Goal: Task Accomplishment & Management: Use online tool/utility

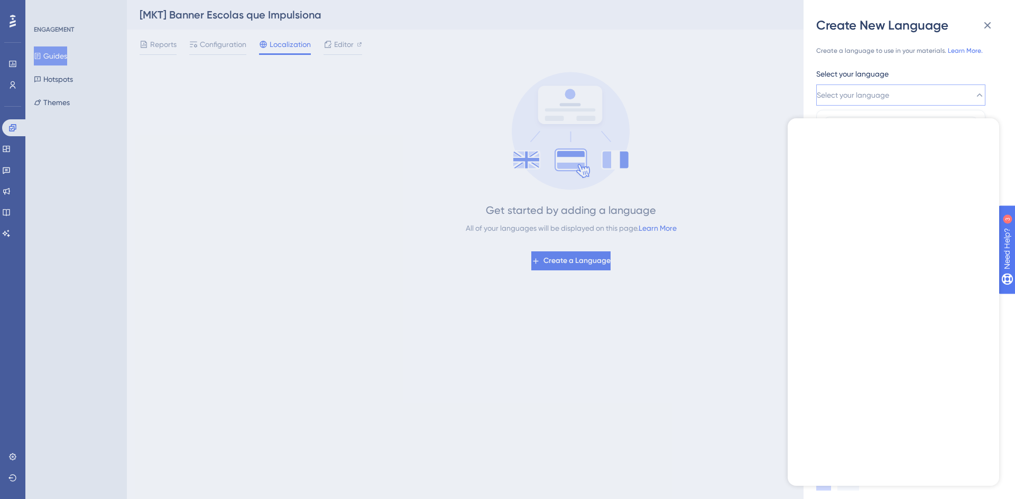
click at [339, 38] on div "Create New Language Create a language to use in your materials. Learn More. Sel…" at bounding box center [507, 249] width 1015 height 499
click at [616, 45] on div "Create New Language Create a language to use in your materials. Learn More. Sel…" at bounding box center [507, 249] width 1015 height 499
click at [979, 134] on div "Create a language to use in your materials. Learn More. Select your language Se…" at bounding box center [913, 250] width 194 height 432
click at [983, 138] on div "Create a language to use in your materials. Learn More. Select your language Se…" at bounding box center [913, 250] width 194 height 432
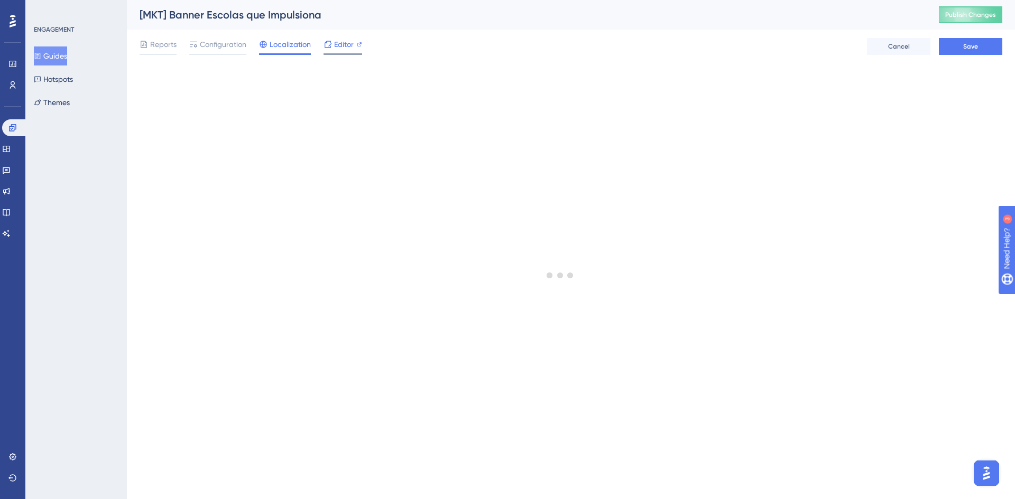
click at [338, 48] on span "Editor" at bounding box center [344, 44] width 20 height 13
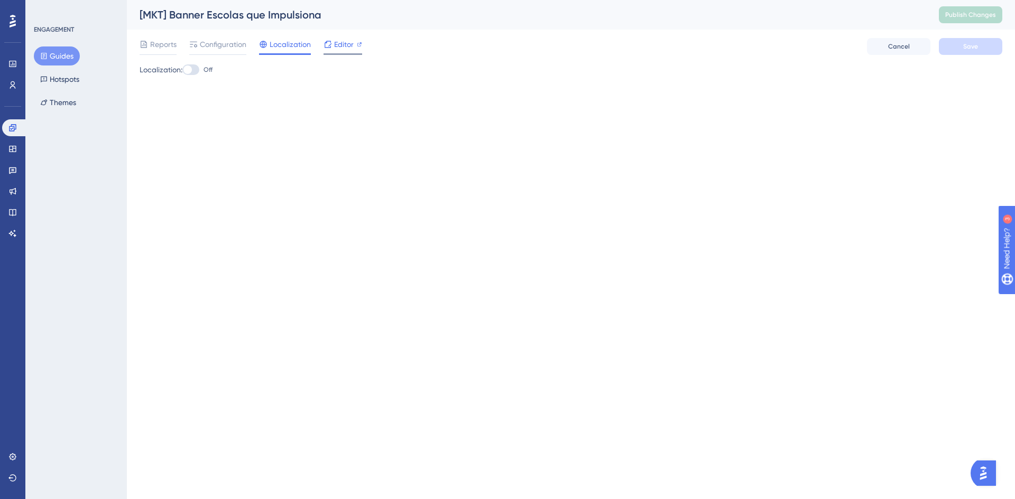
click at [332, 48] on div "Editor" at bounding box center [342, 44] width 39 height 13
click at [215, 36] on div "Reports Configuration Localization Editor Cancel Save" at bounding box center [571, 47] width 862 height 34
click at [217, 42] on span "Configuration" at bounding box center [223, 44] width 47 height 13
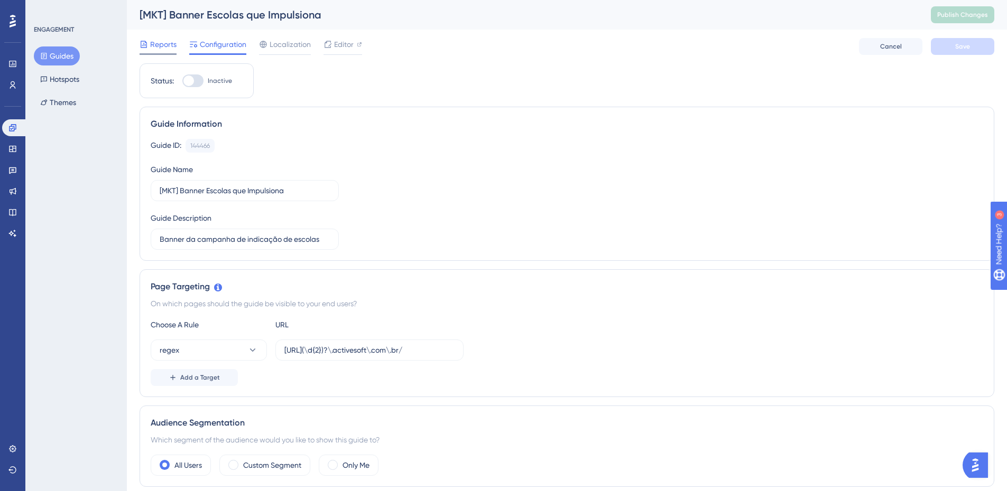
click at [161, 48] on span "Reports" at bounding box center [163, 44] width 26 height 13
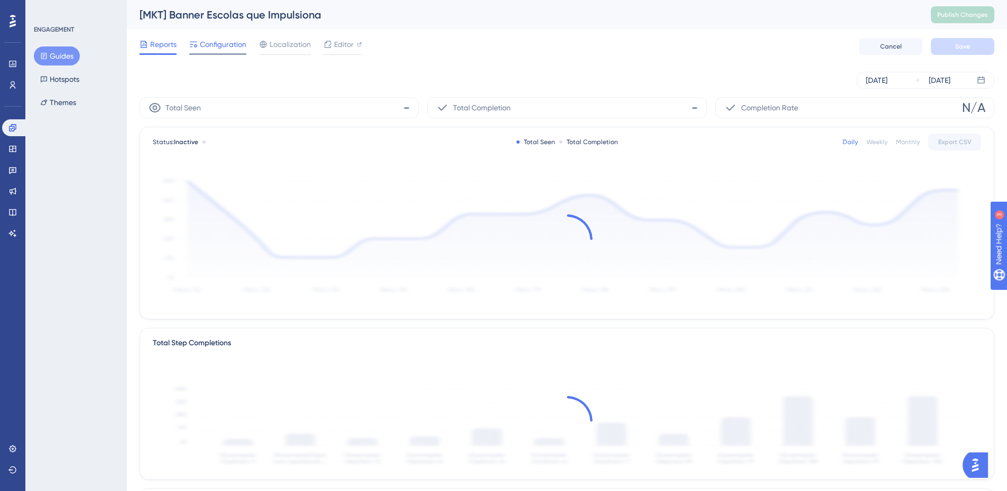
click at [232, 41] on span "Configuration" at bounding box center [223, 44] width 47 height 13
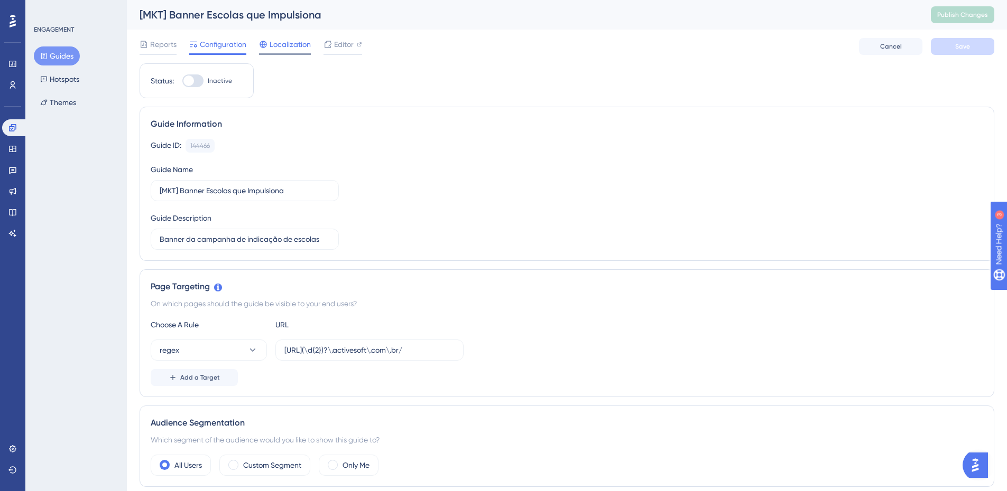
click at [279, 40] on span "Localization" at bounding box center [290, 44] width 41 height 13
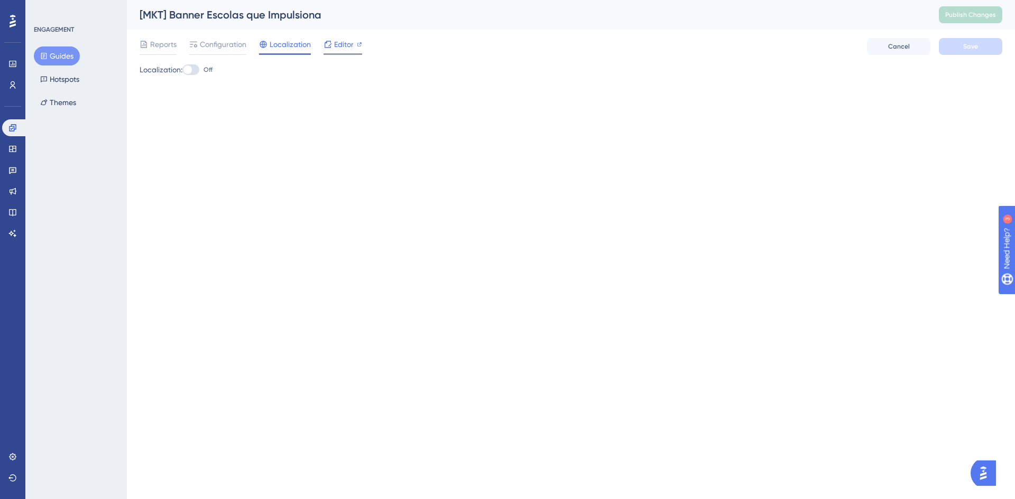
click at [351, 45] on span "Editor" at bounding box center [344, 44] width 20 height 13
